Goal: Check status: Check status

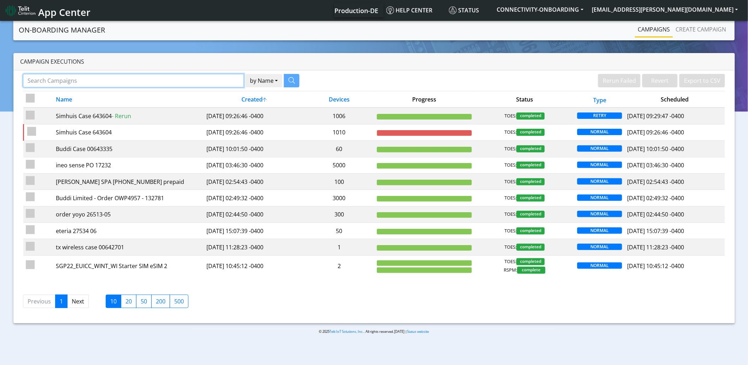
click at [82, 82] on input "Search Campaigns" at bounding box center [133, 80] width 221 height 13
type input "ineo"
click at [237, 74] on button "by Name" at bounding box center [255, 80] width 37 height 13
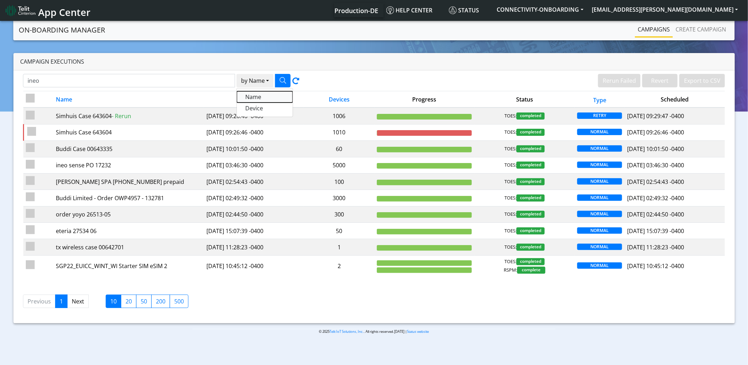
click at [267, 98] on button "Name" at bounding box center [265, 96] width 56 height 11
click at [287, 83] on button "button" at bounding box center [283, 80] width 16 height 13
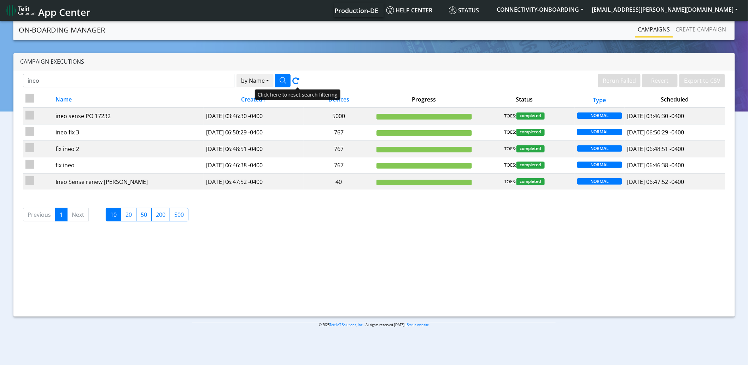
click at [295, 80] on icon at bounding box center [296, 82] width 7 height 10
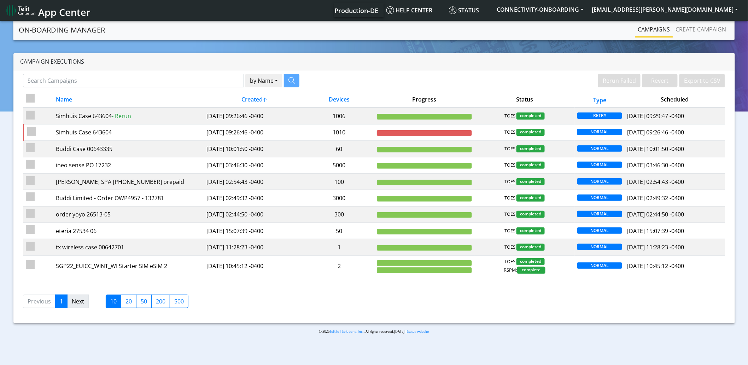
click at [83, 305] on link "Next" at bounding box center [78, 301] width 22 height 13
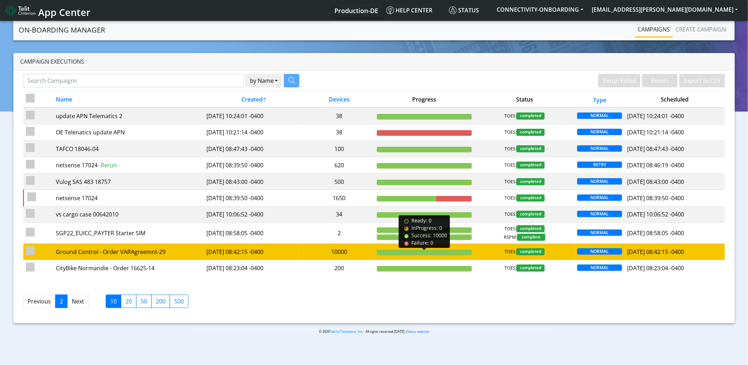
scroll to position [2, 0]
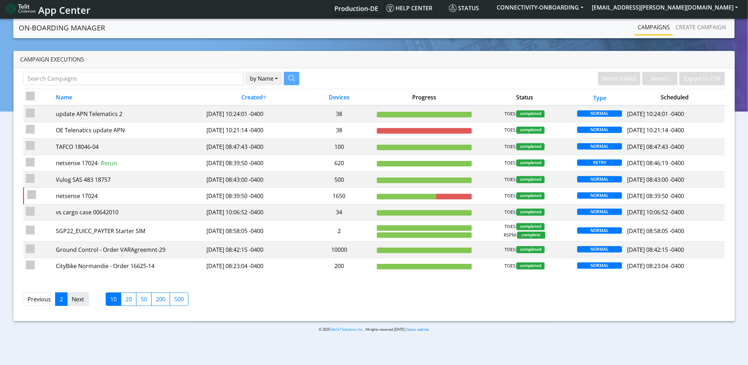
click at [83, 303] on link "Next" at bounding box center [78, 299] width 22 height 13
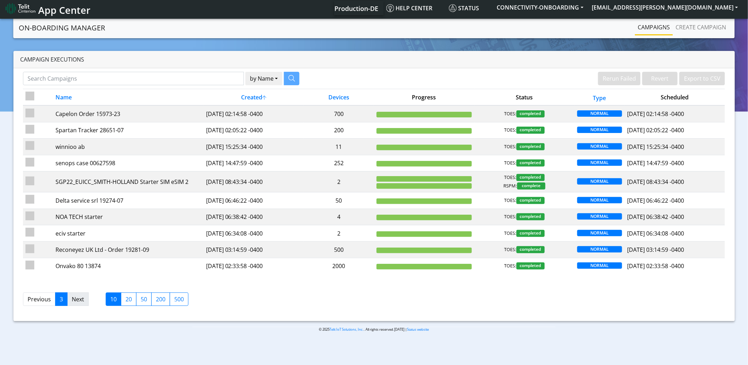
click at [81, 304] on link "Next" at bounding box center [78, 299] width 22 height 13
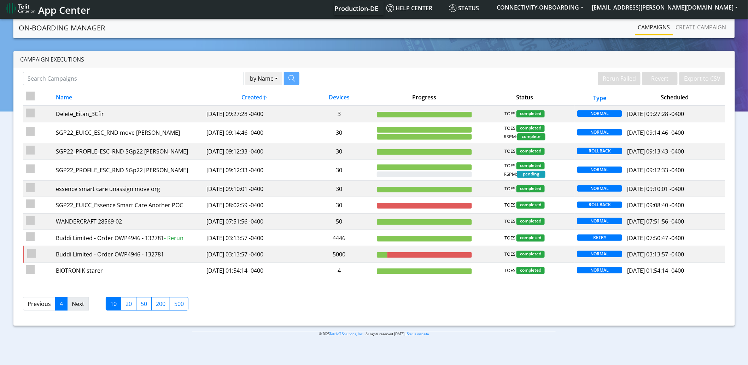
click at [81, 308] on link "Next" at bounding box center [78, 303] width 22 height 13
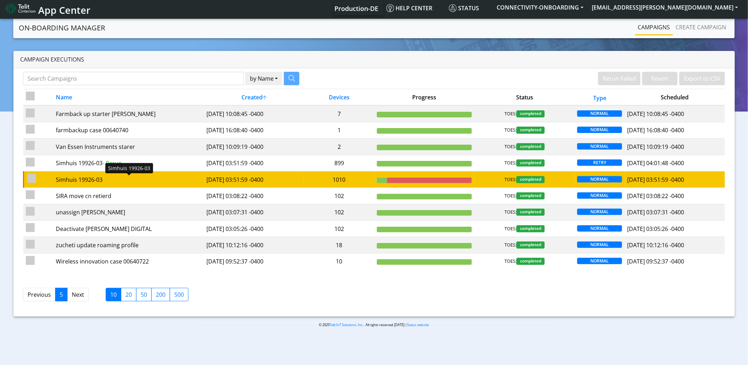
click at [108, 183] on div "Simhuis 19926-03" at bounding box center [128, 179] width 145 height 8
